Goal: Task Accomplishment & Management: Use online tool/utility

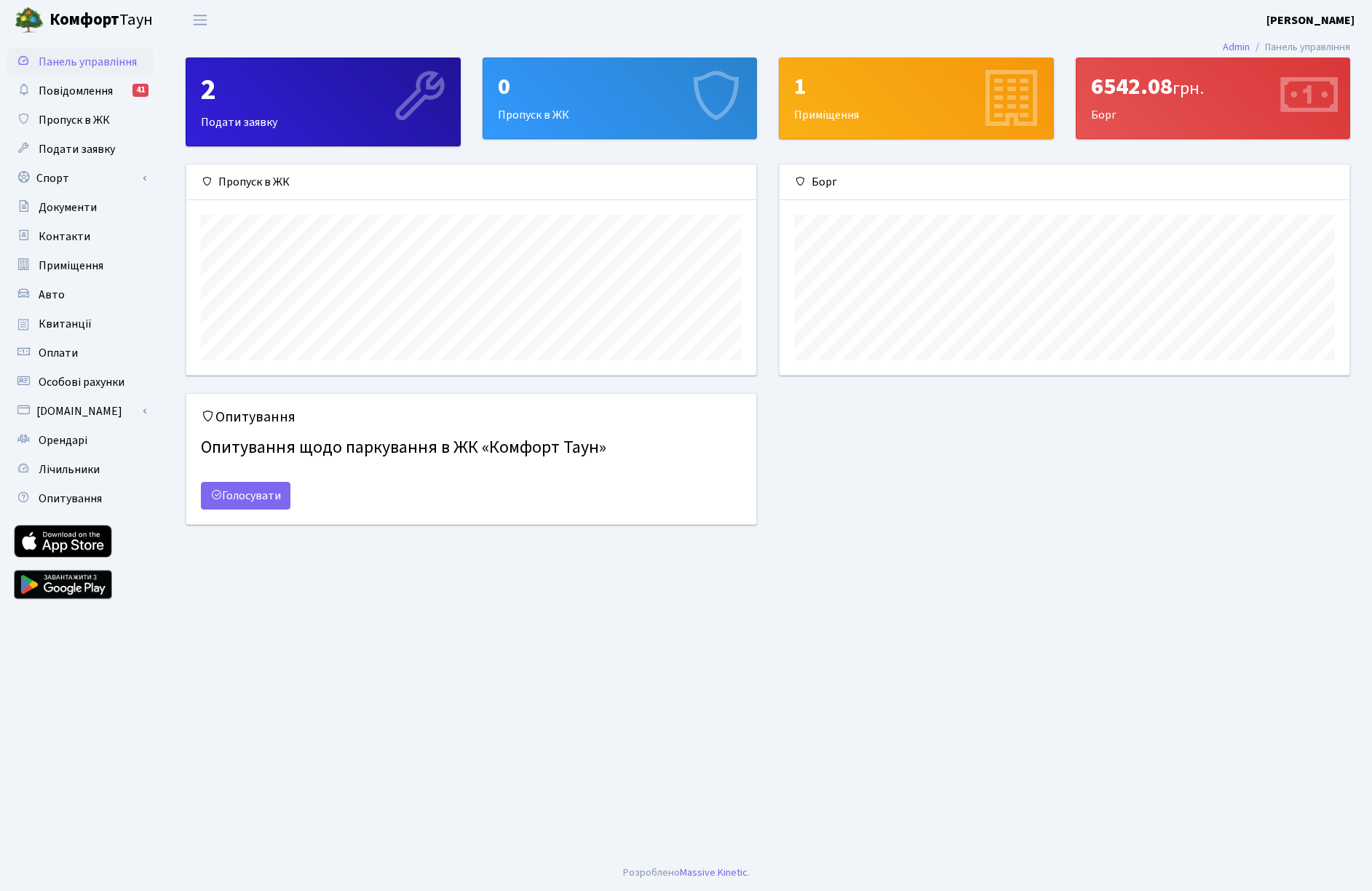
scroll to position [210, 570]
click at [68, 182] on link "Спорт" at bounding box center [80, 178] width 145 height 29
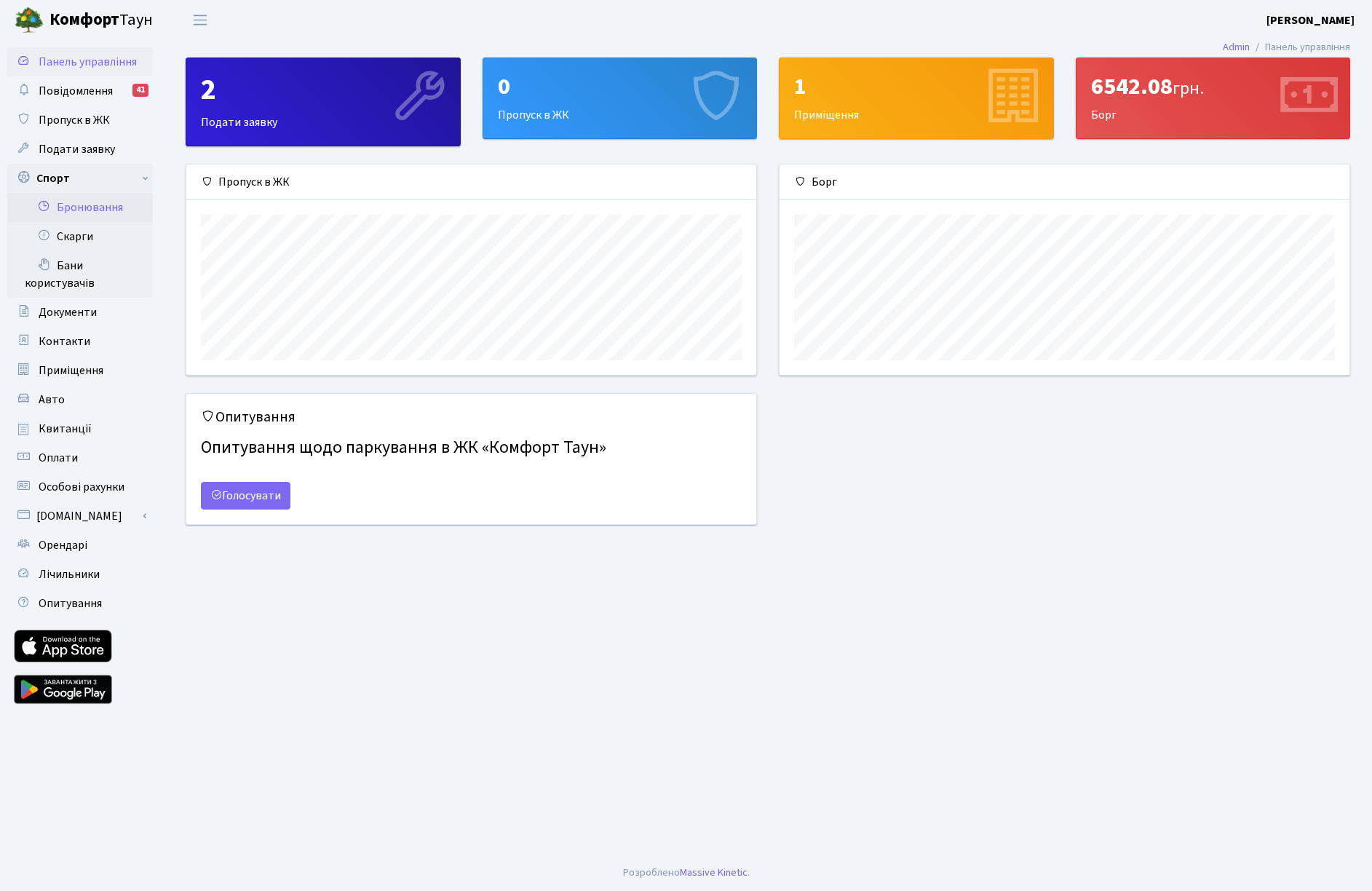
click at [79, 203] on link "Бронювання" at bounding box center [80, 207] width 145 height 29
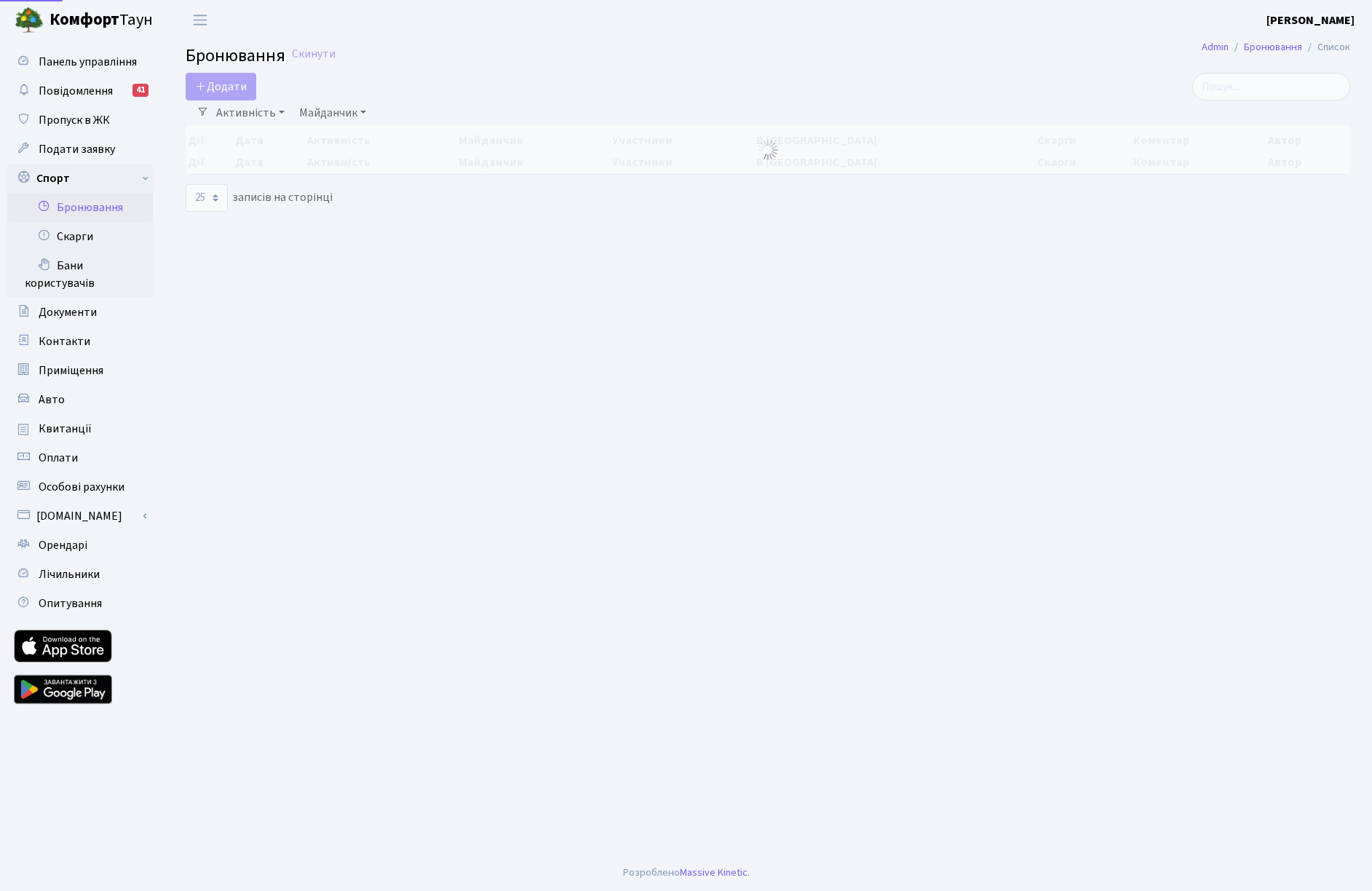
select select "25"
click at [229, 89] on button "Додати" at bounding box center [221, 86] width 70 height 28
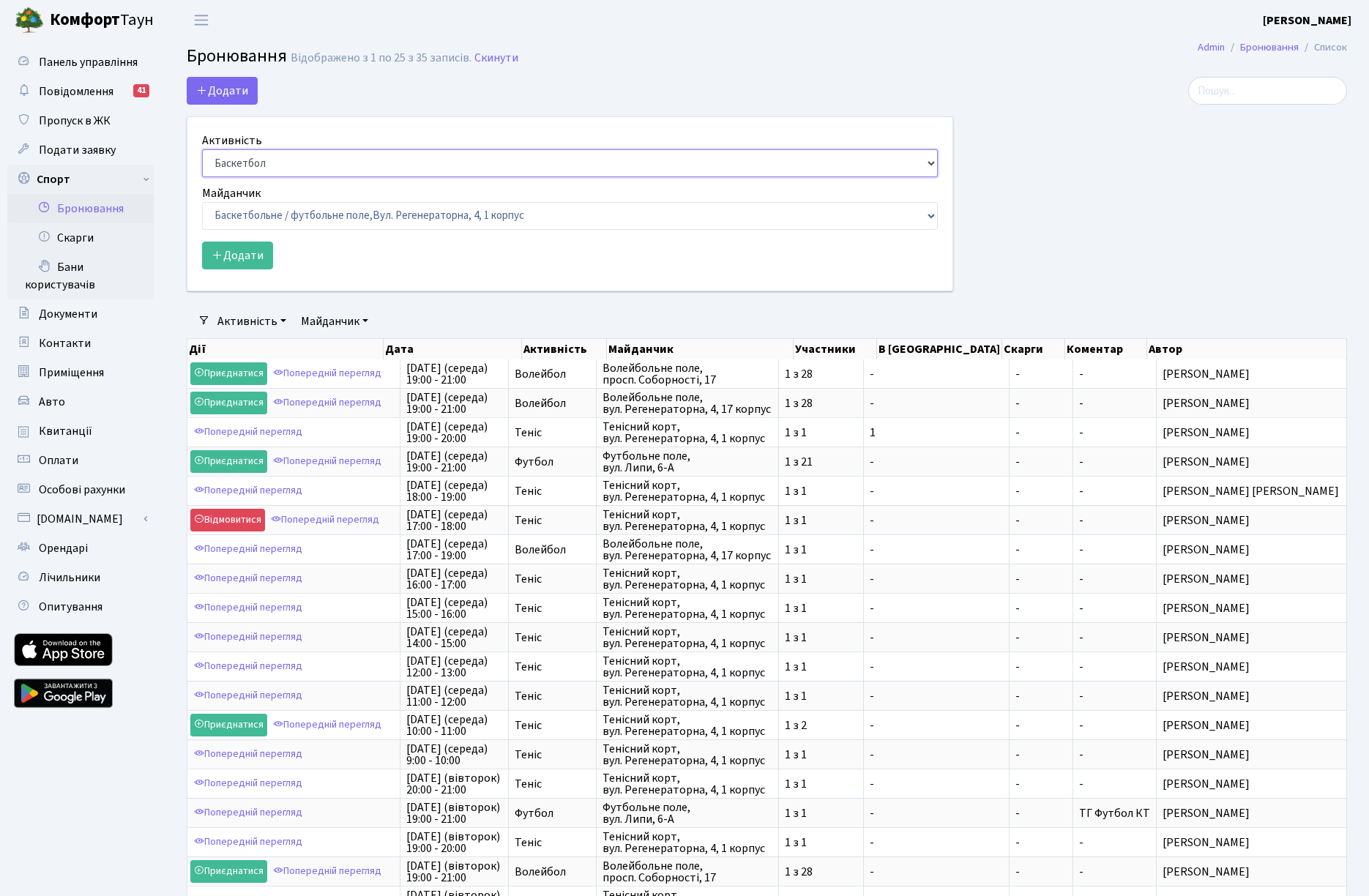
click at [245, 159] on select "Баскетбол Волейбол Йога Катання на роликах Настільний теніс Теніс Футбол Фітнес" at bounding box center [570, 163] width 736 height 28
select select "1"
click at [202, 149] on select "Баскетбол Волейбол Йога Катання на роликах Настільний теніс Теніс Футбол Фітнес" at bounding box center [570, 163] width 736 height 28
click at [282, 218] on select "Баскетбольне / футбольне поле, Вул. Регенераторна, 4, 1 корпус Баскетбольне пол…" at bounding box center [570, 216] width 736 height 28
select select "1"
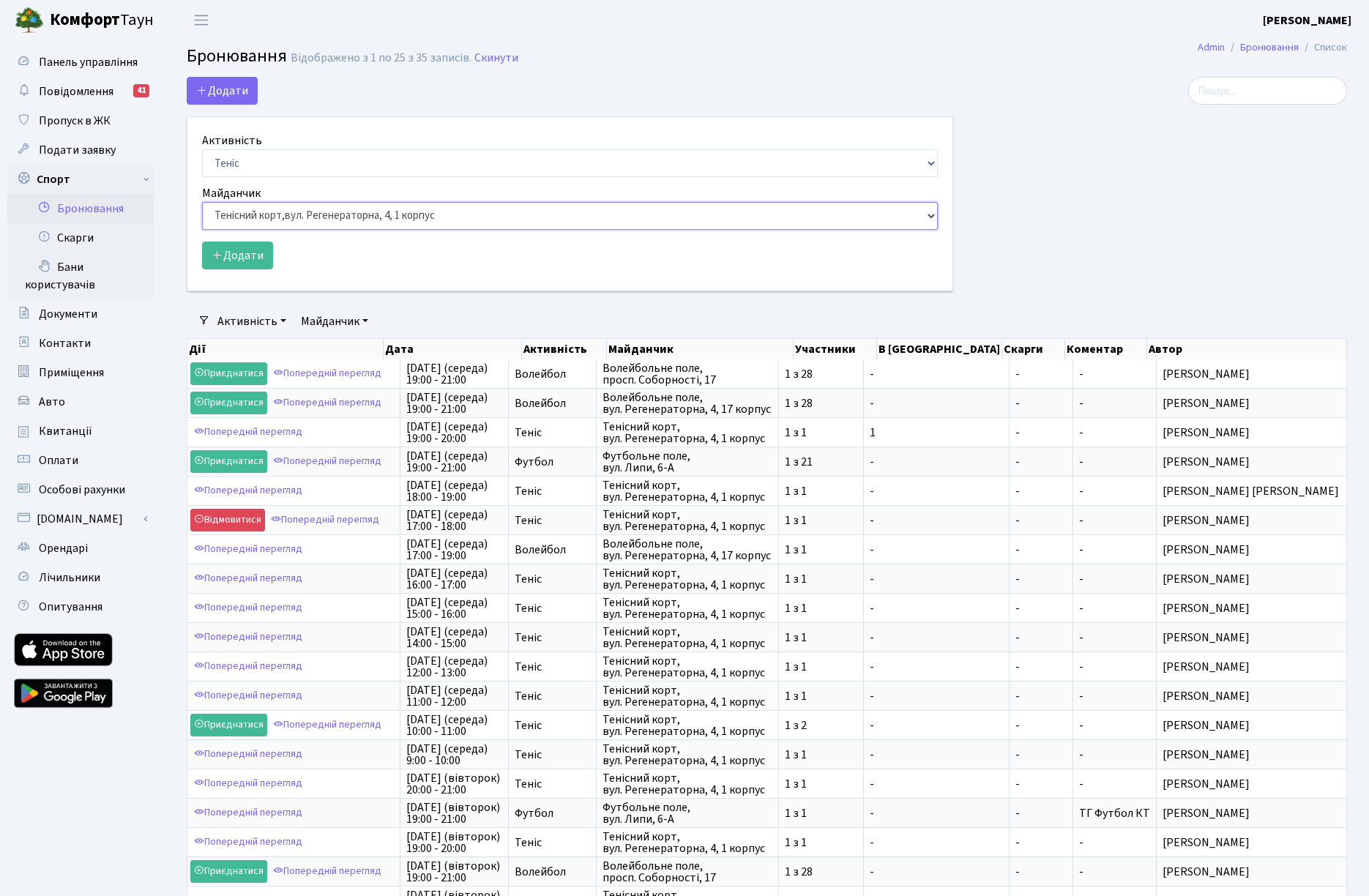
click at [202, 202] on select "Баскетбольне / футбольне поле, Вул. Регенераторна, 4, 1 корпус Баскетбольне пол…" at bounding box center [570, 216] width 736 height 28
click at [248, 265] on button "Додати" at bounding box center [238, 255] width 71 height 28
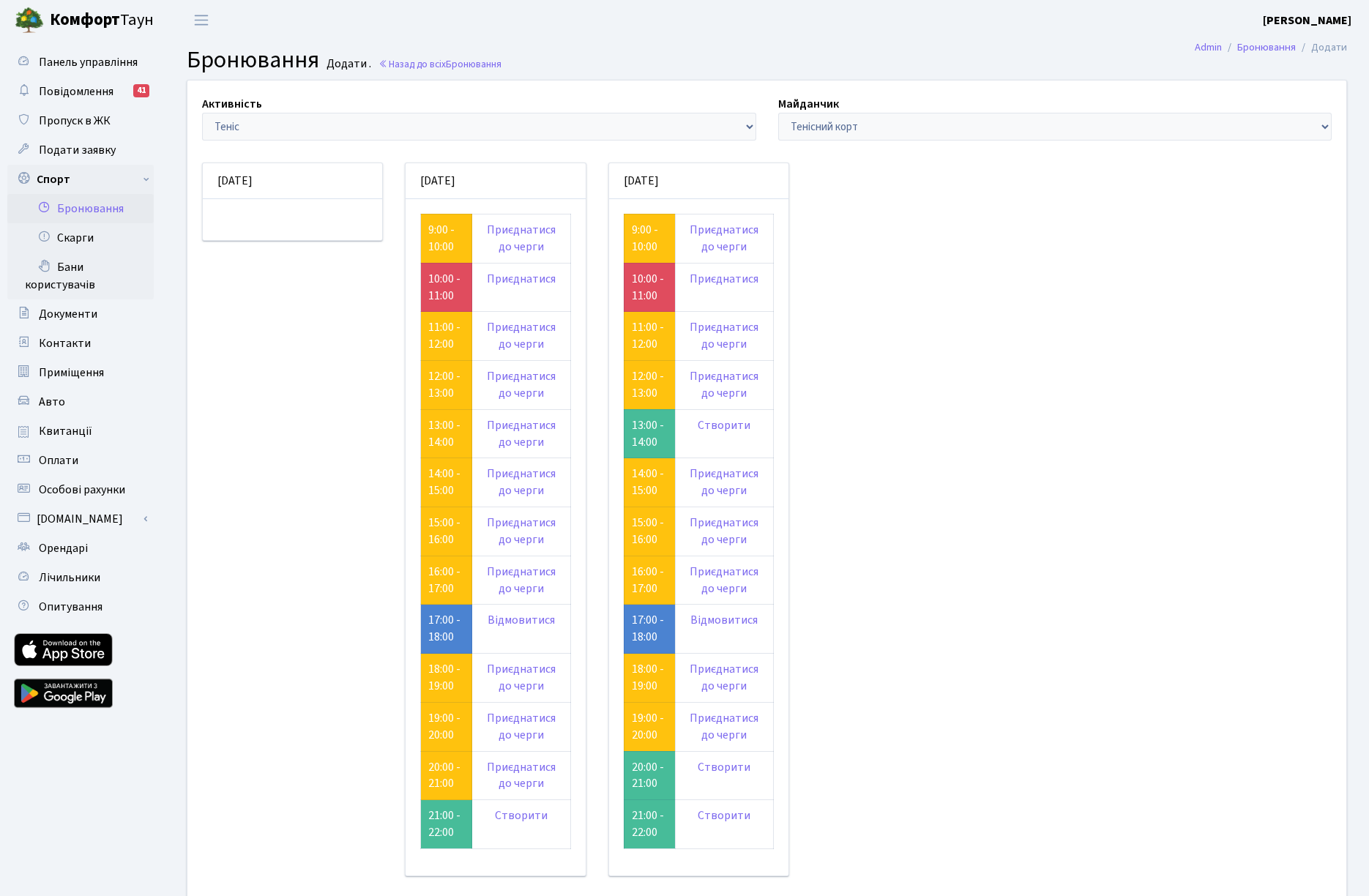
drag, startPoint x: 751, startPoint y: 329, endPoint x: 932, endPoint y: 768, distance: 474.8
click at [904, 819] on div "Активність - Баскетбол Волейбол Йога Катання на роликах Настільний теніс Теніс …" at bounding box center [766, 505] width 1181 height 849
drag, startPoint x: 941, startPoint y: 750, endPoint x: 884, endPoint y: 732, distance: 59.8
click at [940, 750] on div "Активність - Баскетбол Волейбол Йога Катання на роликах Настільний теніс Теніс …" at bounding box center [766, 505] width 1181 height 849
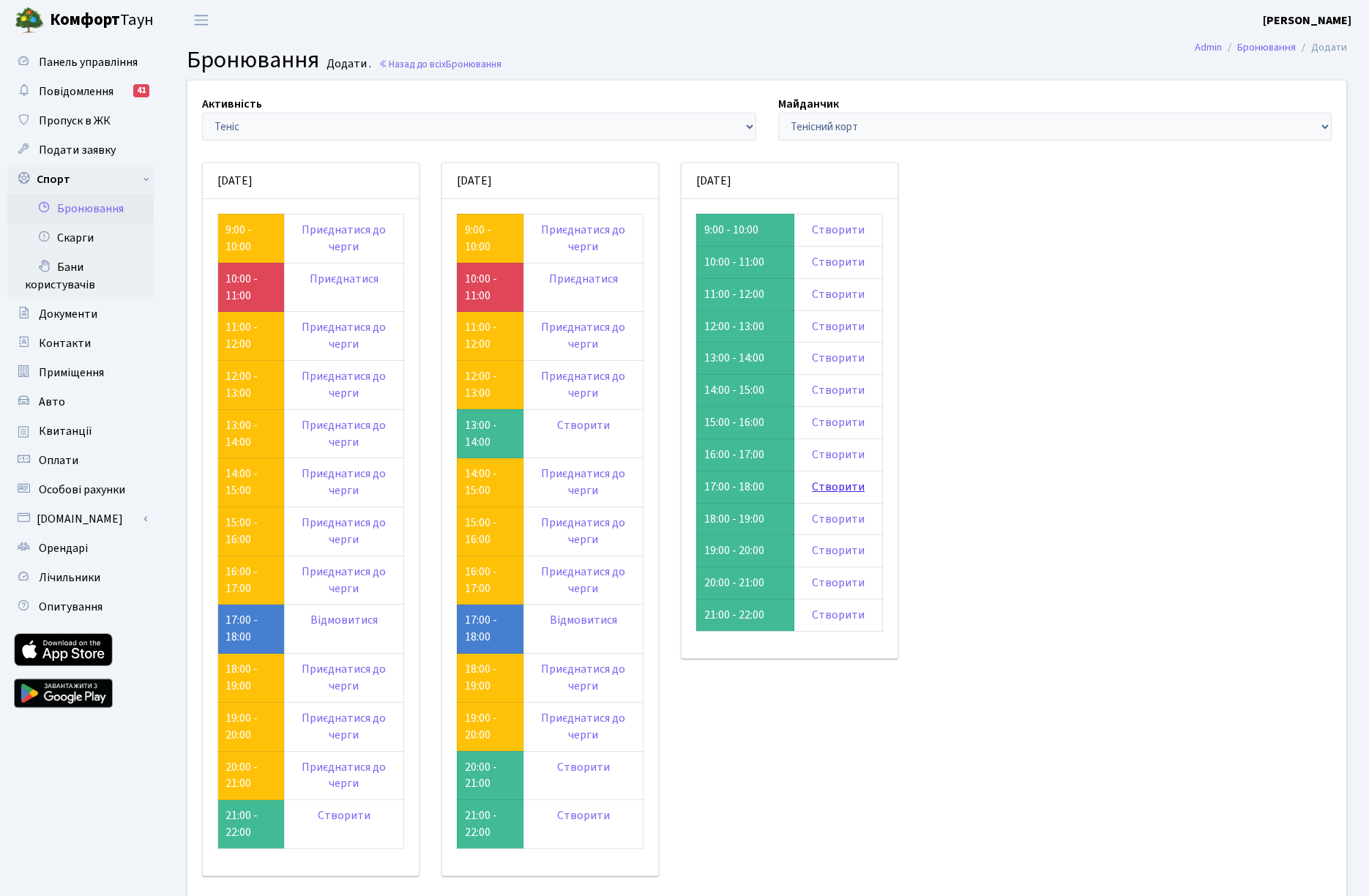
click at [826, 487] on link "Створити" at bounding box center [838, 486] width 53 height 16
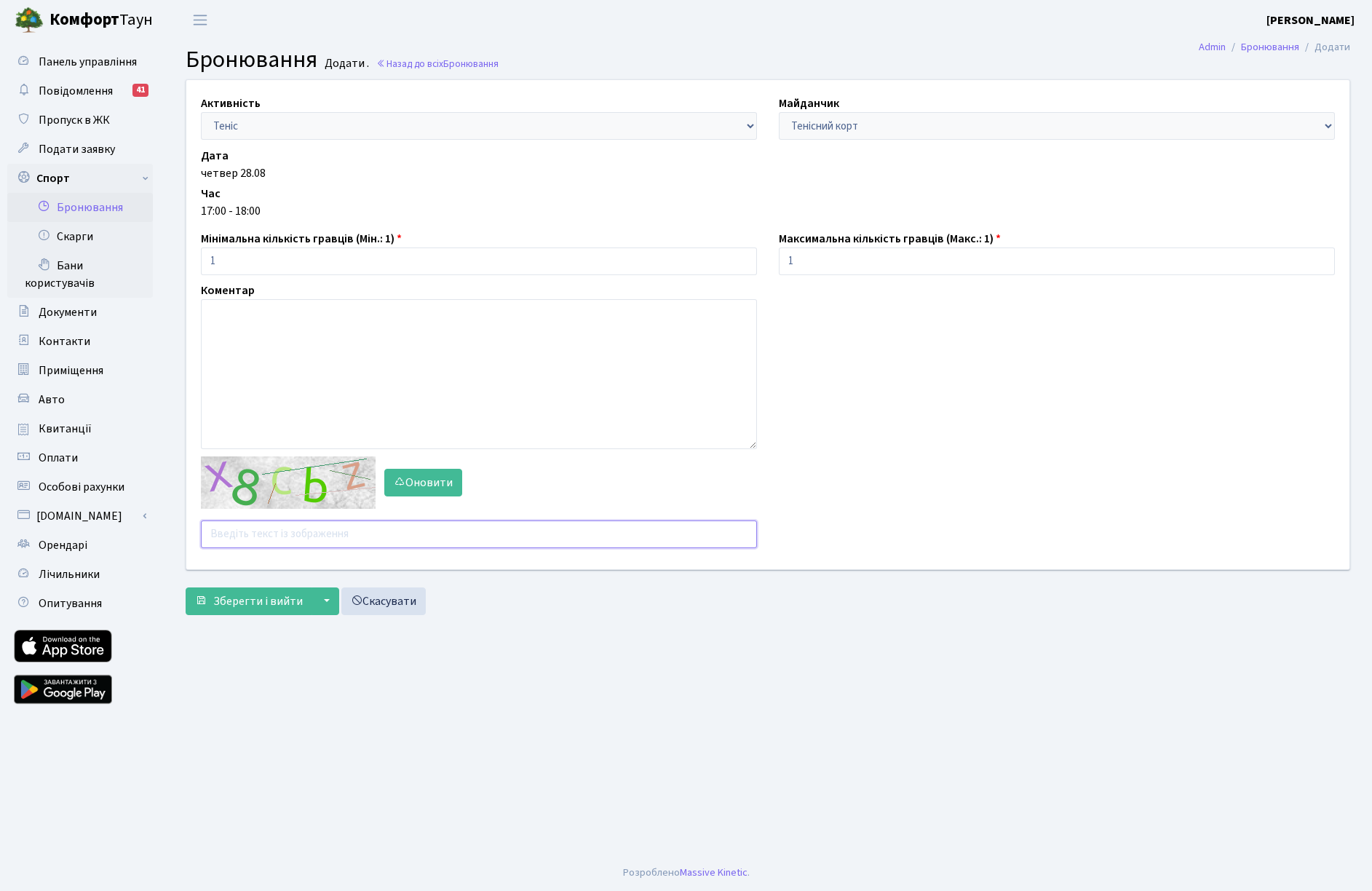
click at [264, 527] on input "text" at bounding box center [479, 535] width 556 height 28
type input "db7mx"
click at [186, 587] on button "Зберегти і вийти" at bounding box center [249, 601] width 127 height 28
click at [1312, 22] on b "[PERSON_NAME]" at bounding box center [1310, 20] width 88 height 16
click at [1266, 82] on link "Вийти" at bounding box center [1281, 80] width 145 height 23
